Goal: Task Accomplishment & Management: Manage account settings

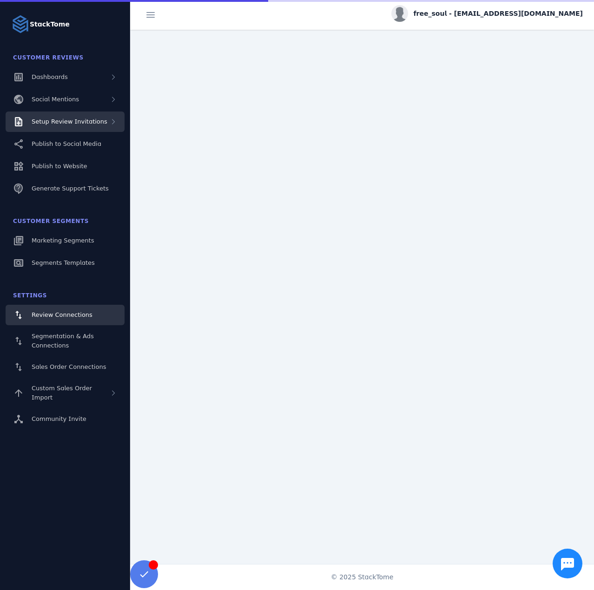
click at [76, 126] on div "Setup Review Invitations" at bounding box center [65, 122] width 119 height 20
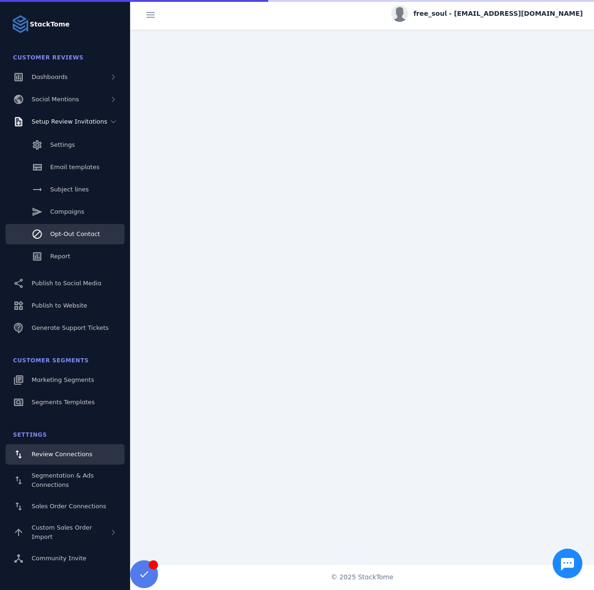
click at [64, 240] on link "Opt-Out Contact" at bounding box center [65, 234] width 119 height 20
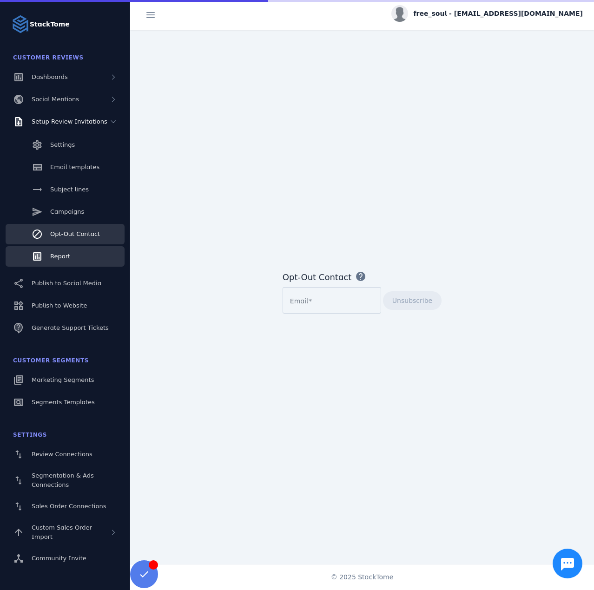
click at [66, 251] on link "Report" at bounding box center [65, 256] width 119 height 20
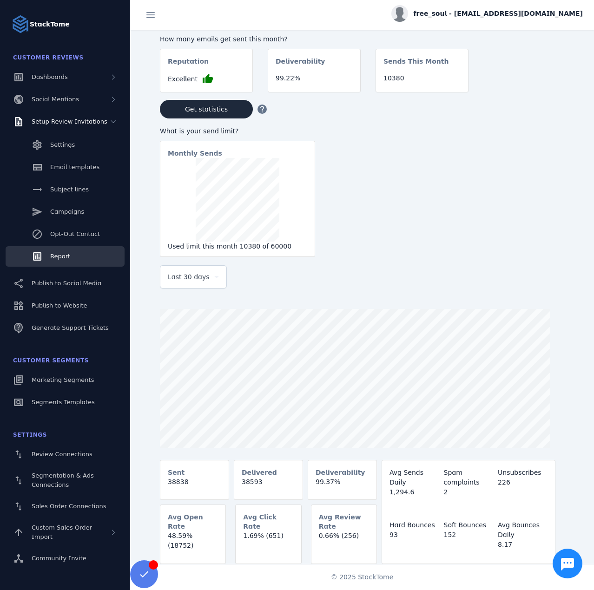
click at [189, 285] on div "Last 30 days" at bounding box center [193, 277] width 51 height 22
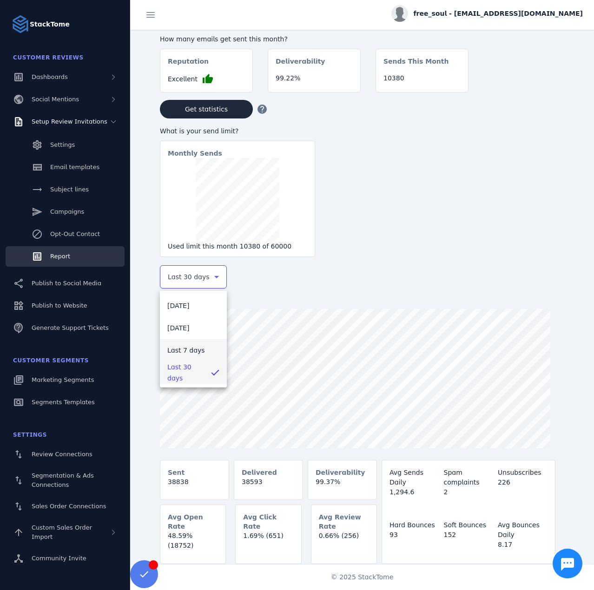
click at [183, 352] on span "Last 7 days" at bounding box center [186, 350] width 38 height 11
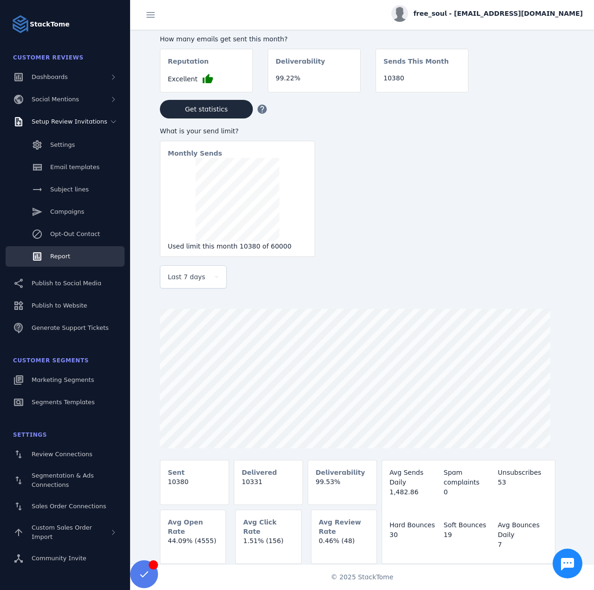
click at [525, 16] on span "free_soul - cs_free_soul@stacktome.com" at bounding box center [498, 14] width 169 height 10
click at [550, 81] on button "Sign out" at bounding box center [549, 90] width 67 height 22
